Goal: Navigation & Orientation: Find specific page/section

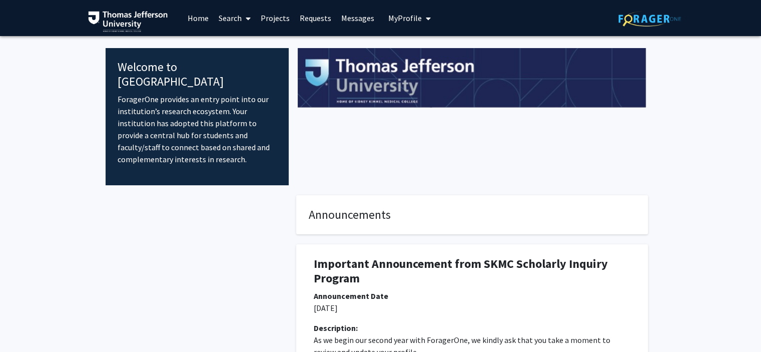
click at [276, 20] on link "Projects" at bounding box center [275, 18] width 39 height 35
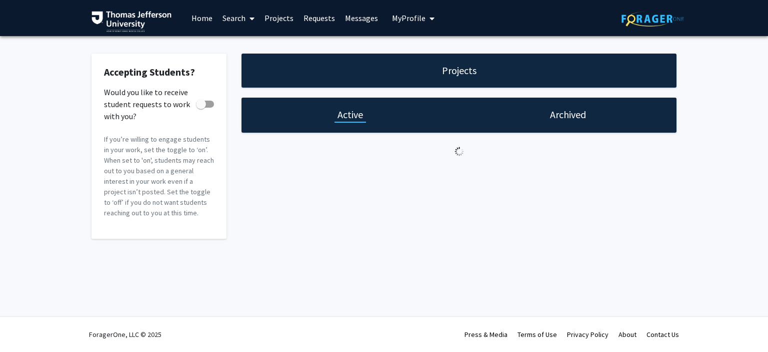
checkbox input "true"
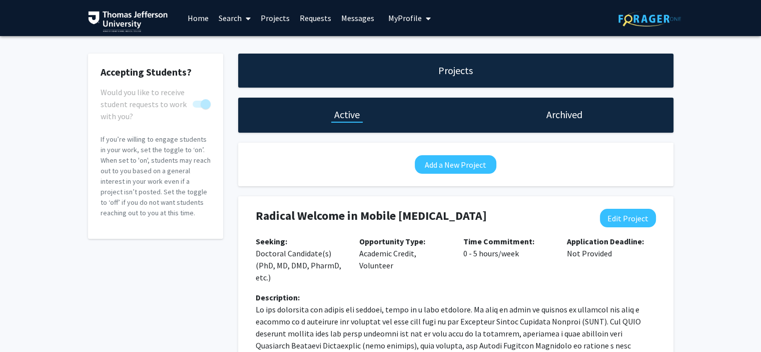
click at [304, 17] on link "Requests" at bounding box center [316, 18] width 42 height 35
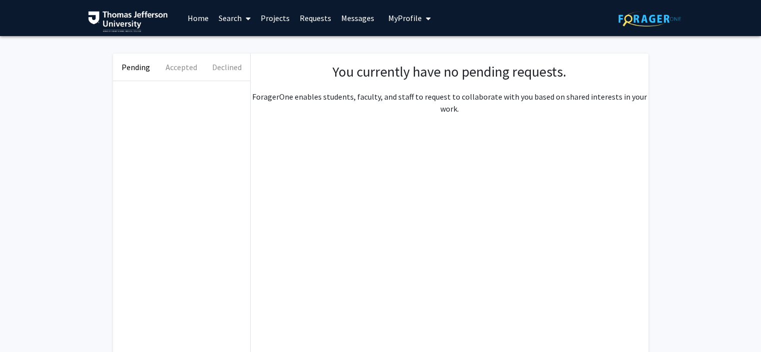
click at [358, 18] on link "Messages" at bounding box center [357, 18] width 43 height 35
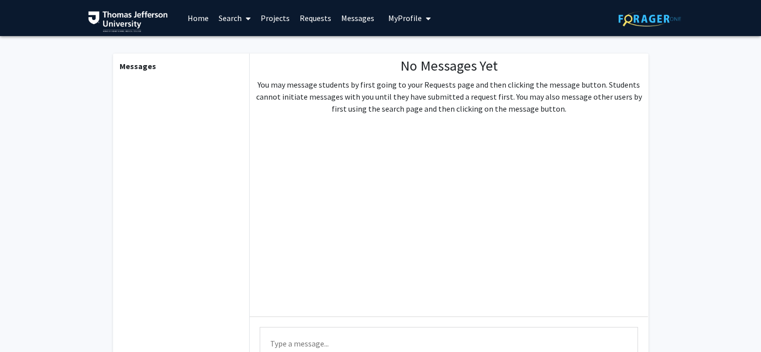
click at [326, 17] on link "Requests" at bounding box center [316, 18] width 42 height 35
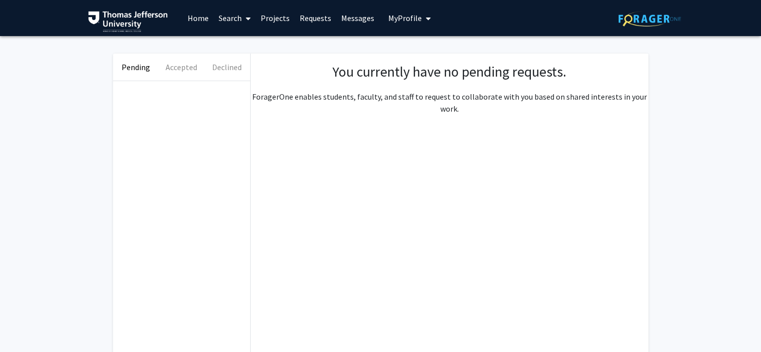
click at [408, 16] on span "My Profile" at bounding box center [405, 18] width 34 height 10
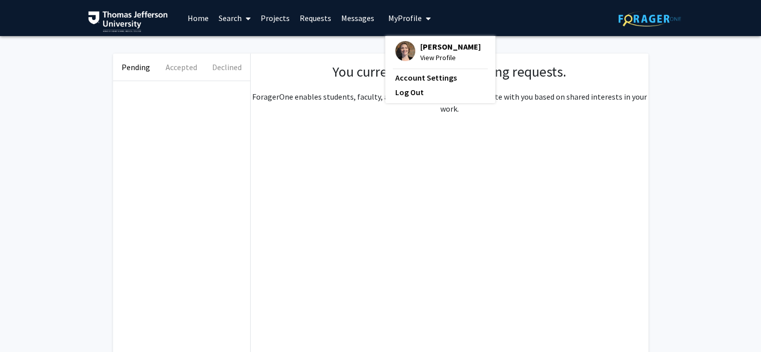
click at [408, 16] on span "My Profile" at bounding box center [405, 18] width 34 height 10
